Goal: Transaction & Acquisition: Purchase product/service

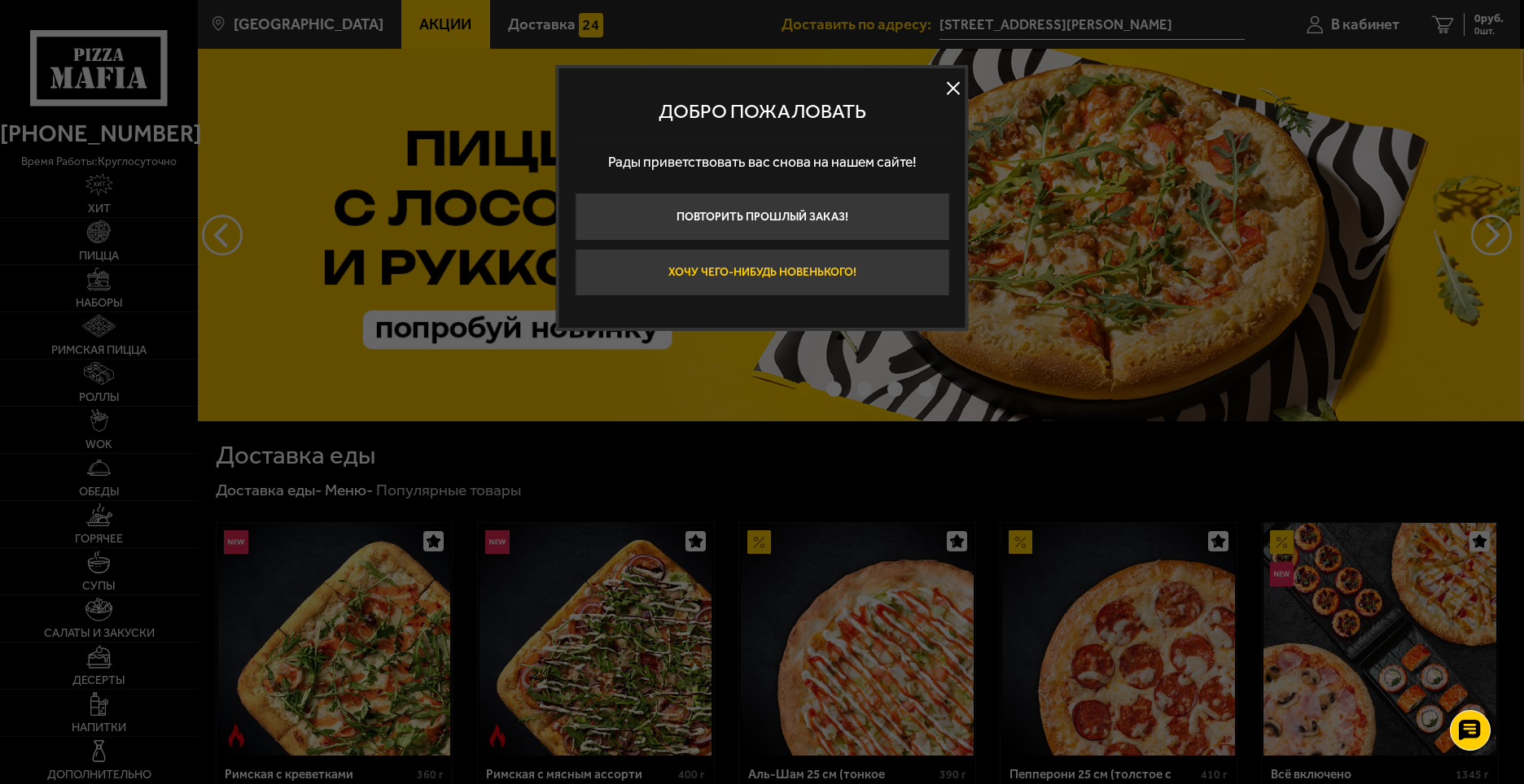
click at [785, 277] on button "Хочу чего-нибудь новенького!" at bounding box center [762, 272] width 375 height 48
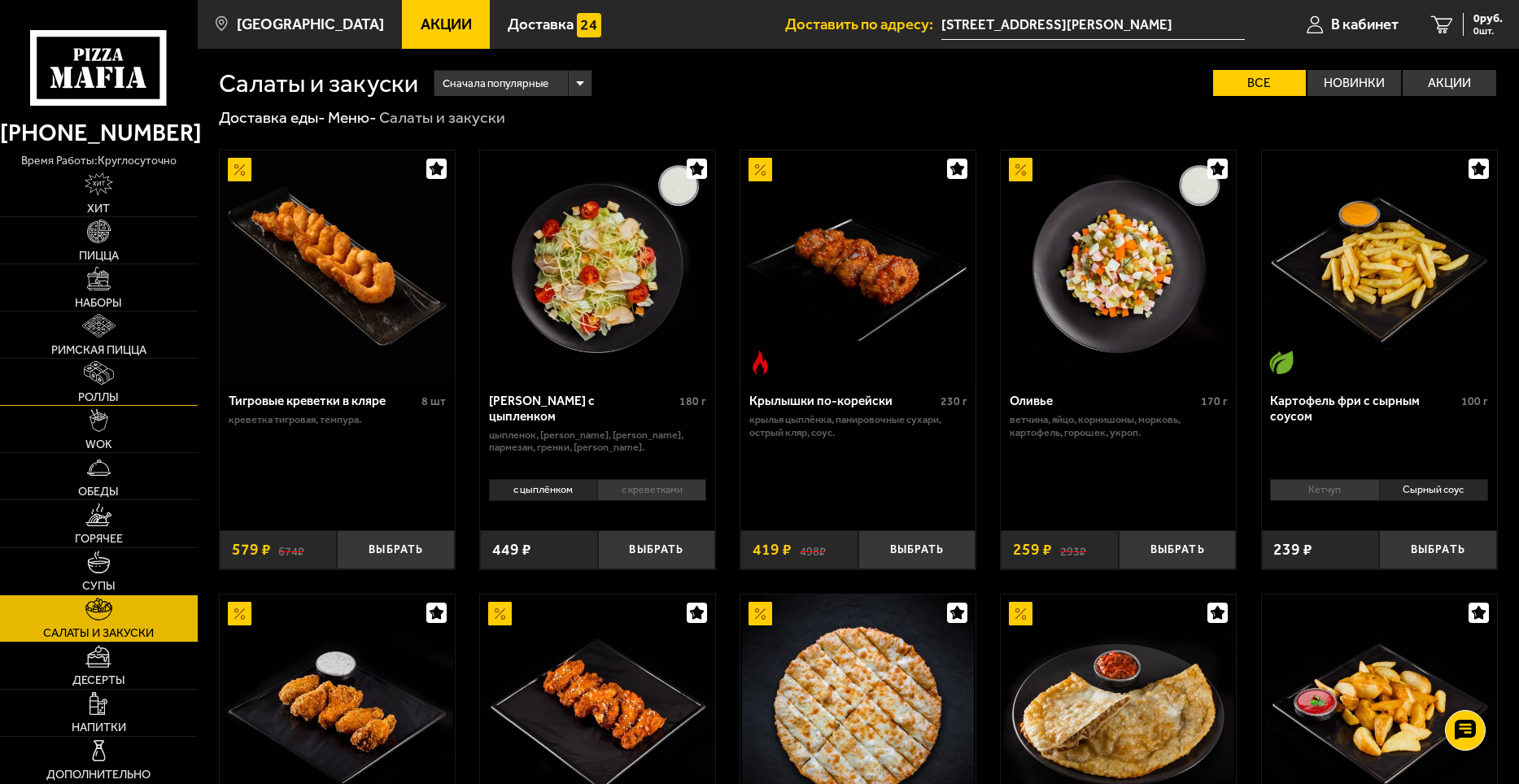
click at [99, 380] on img at bounding box center [99, 372] width 30 height 23
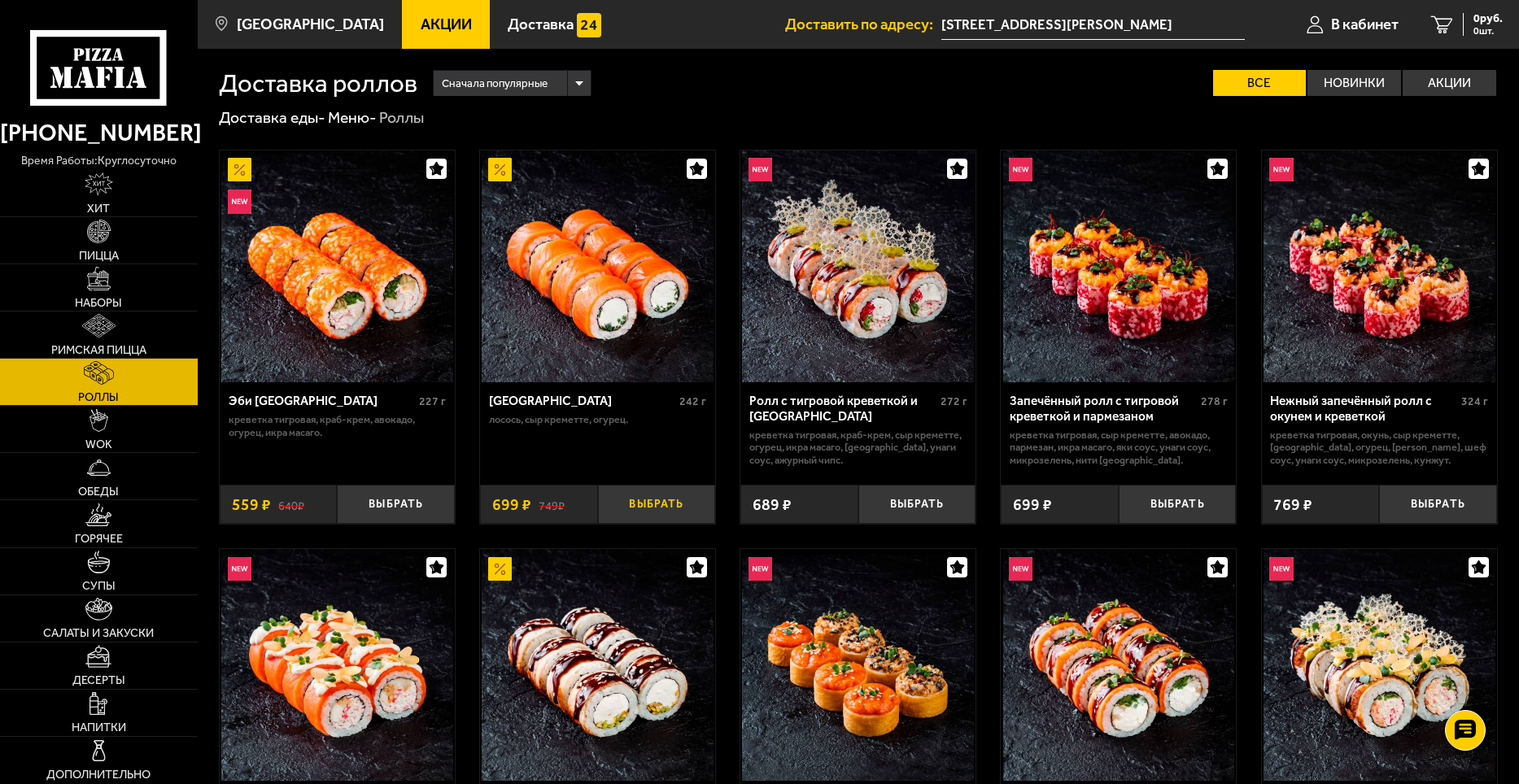
click at [656, 509] on button "Выбрать" at bounding box center [657, 504] width 118 height 39
click at [108, 567] on img at bounding box center [99, 563] width 23 height 23
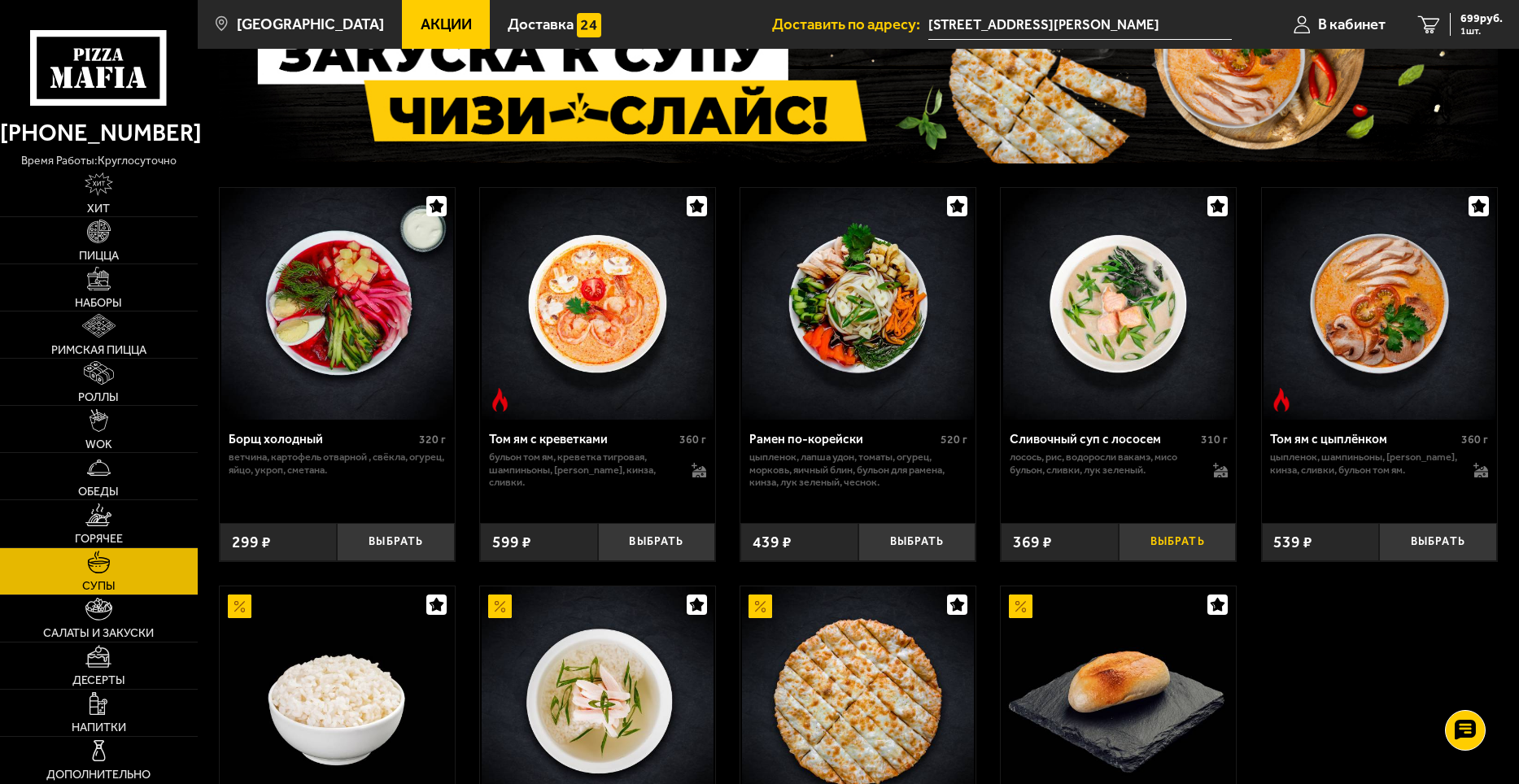
scroll to position [163, 0]
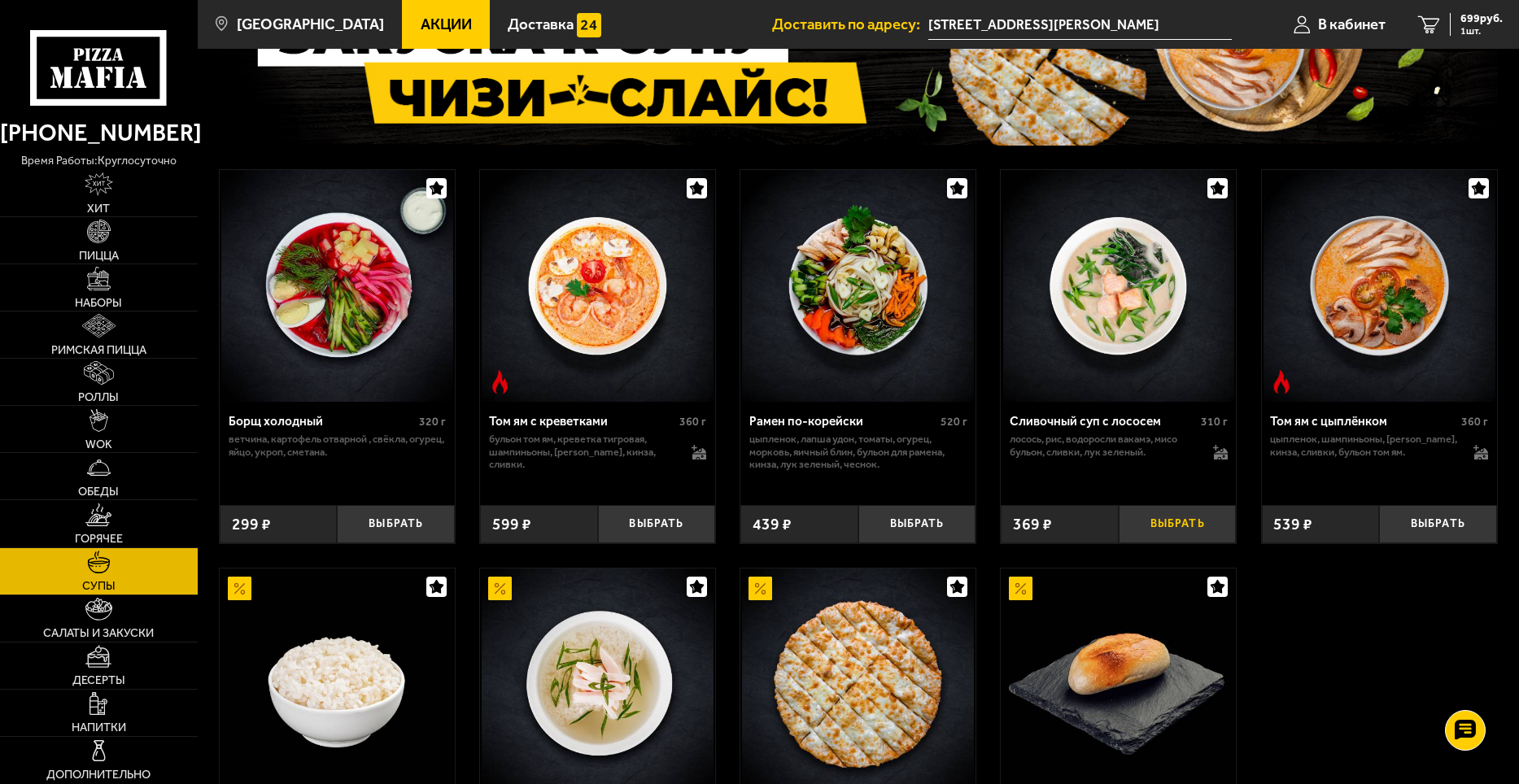
click at [1177, 527] on button "Выбрать" at bounding box center [1178, 525] width 118 height 39
click at [1485, 20] on span "1013 руб." at bounding box center [1479, 19] width 49 height 12
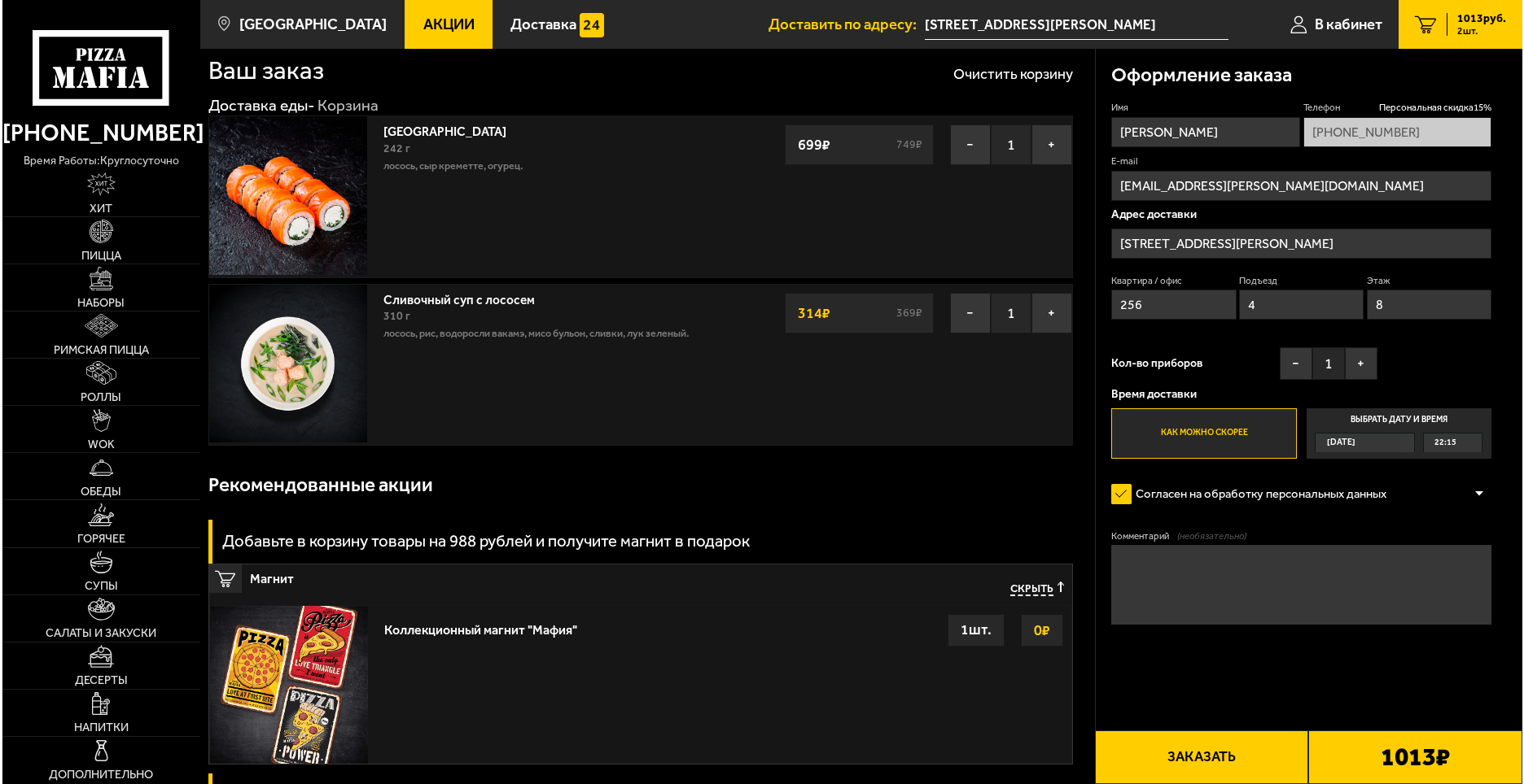
scroll to position [244, 0]
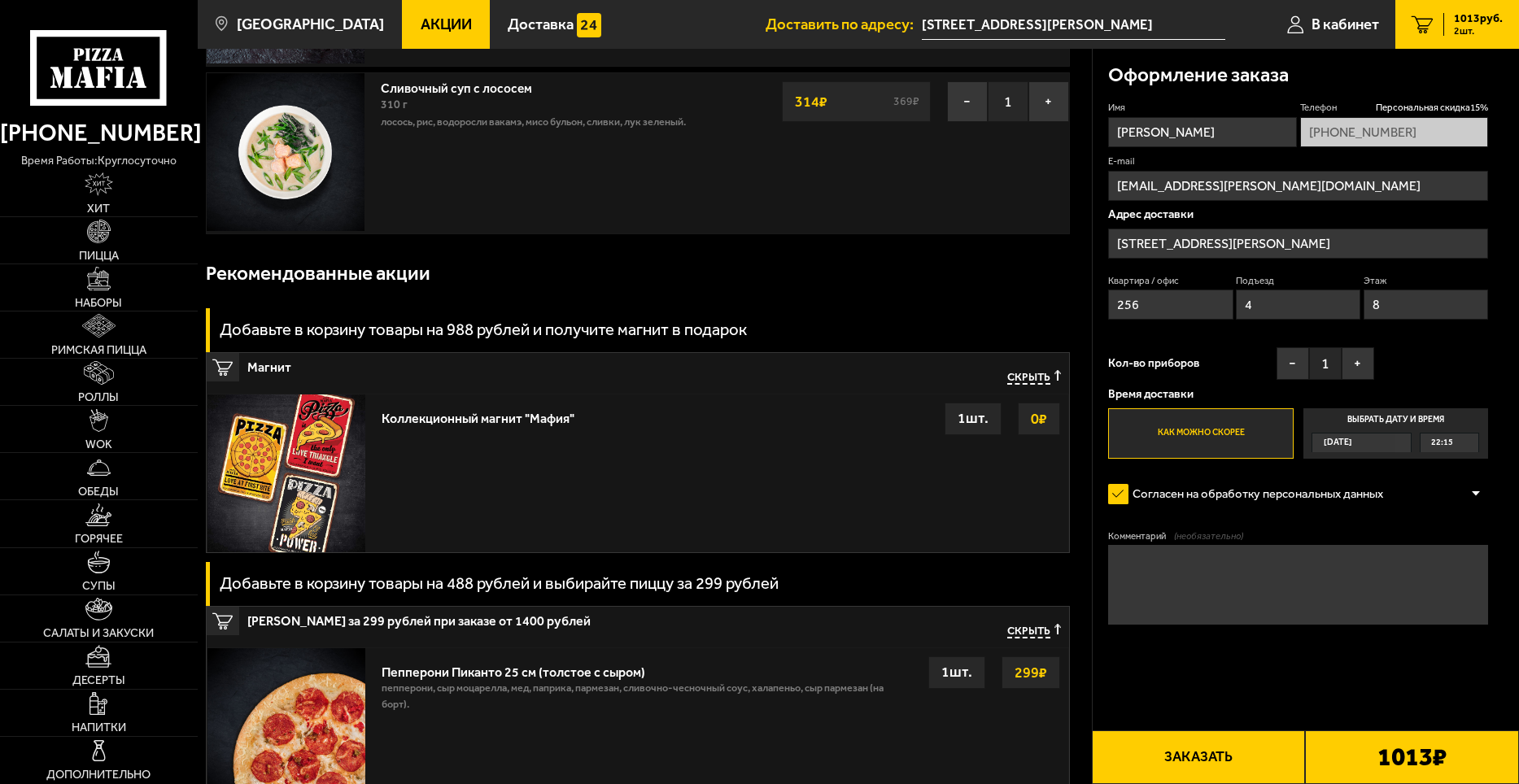
click at [1219, 747] on button "Заказать" at bounding box center [1198, 757] width 214 height 54
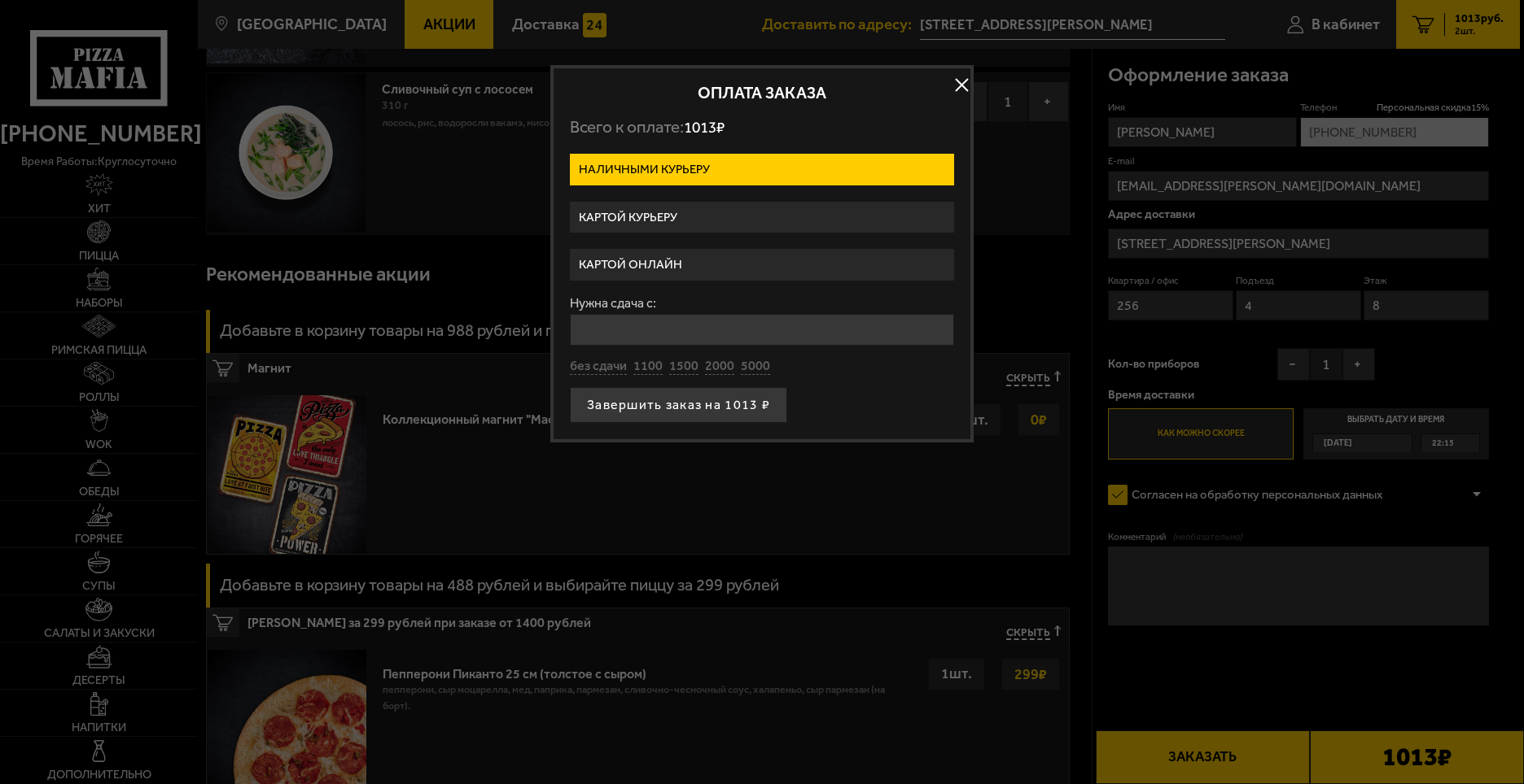
click at [670, 217] on label "Картой курьеру" at bounding box center [762, 217] width 384 height 32
click at [0, 0] on input "Картой курьеру" at bounding box center [0, 0] width 0 height 0
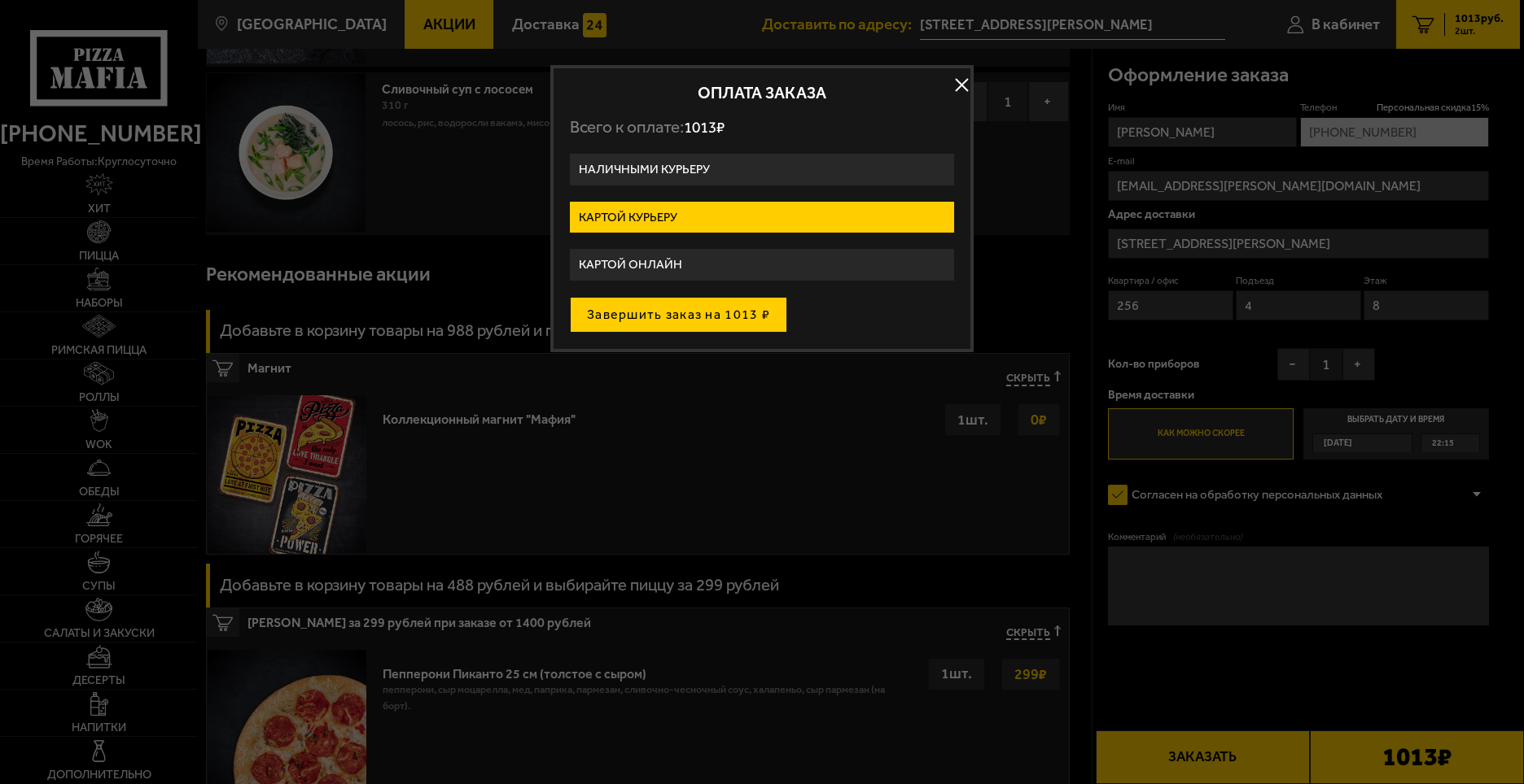
click at [694, 316] on button "Завершить заказ на 1013 ₽" at bounding box center [678, 314] width 218 height 36
